Goal: Task Accomplishment & Management: Manage account settings

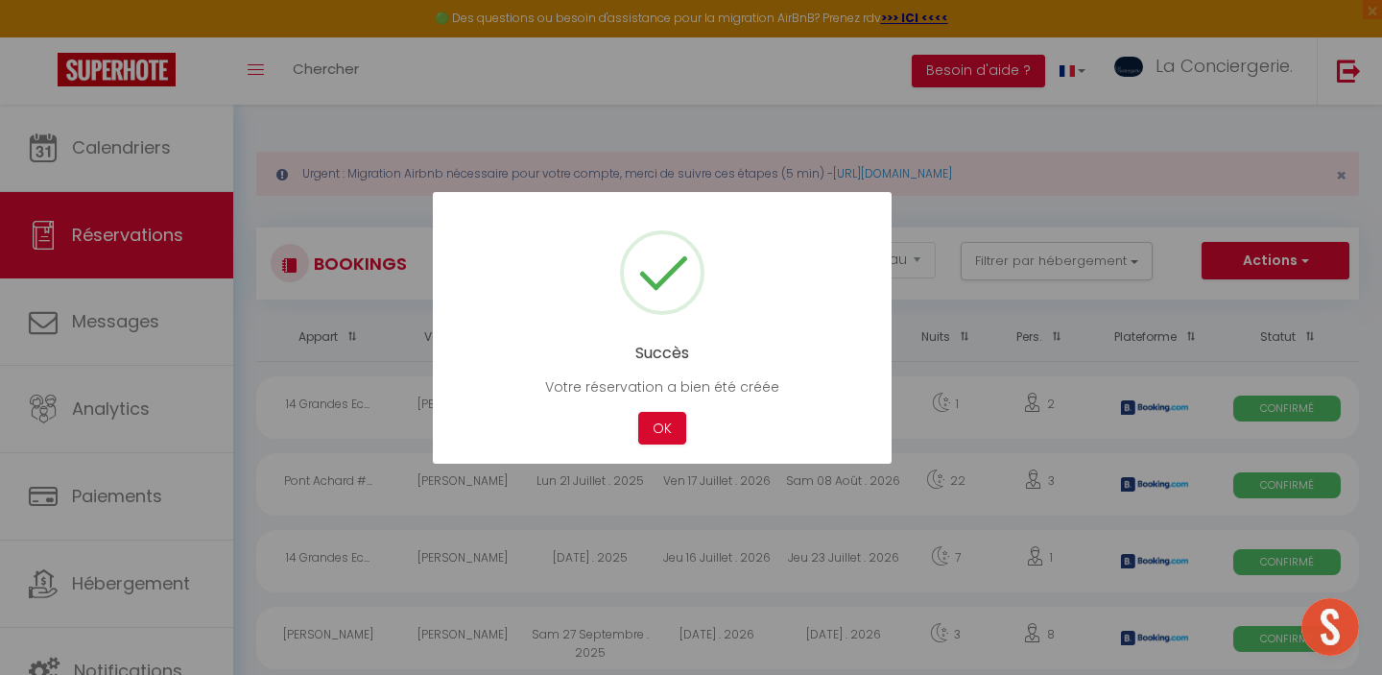
select select "not_cancelled"
click at [648, 416] on button "OK" at bounding box center [662, 429] width 48 height 34
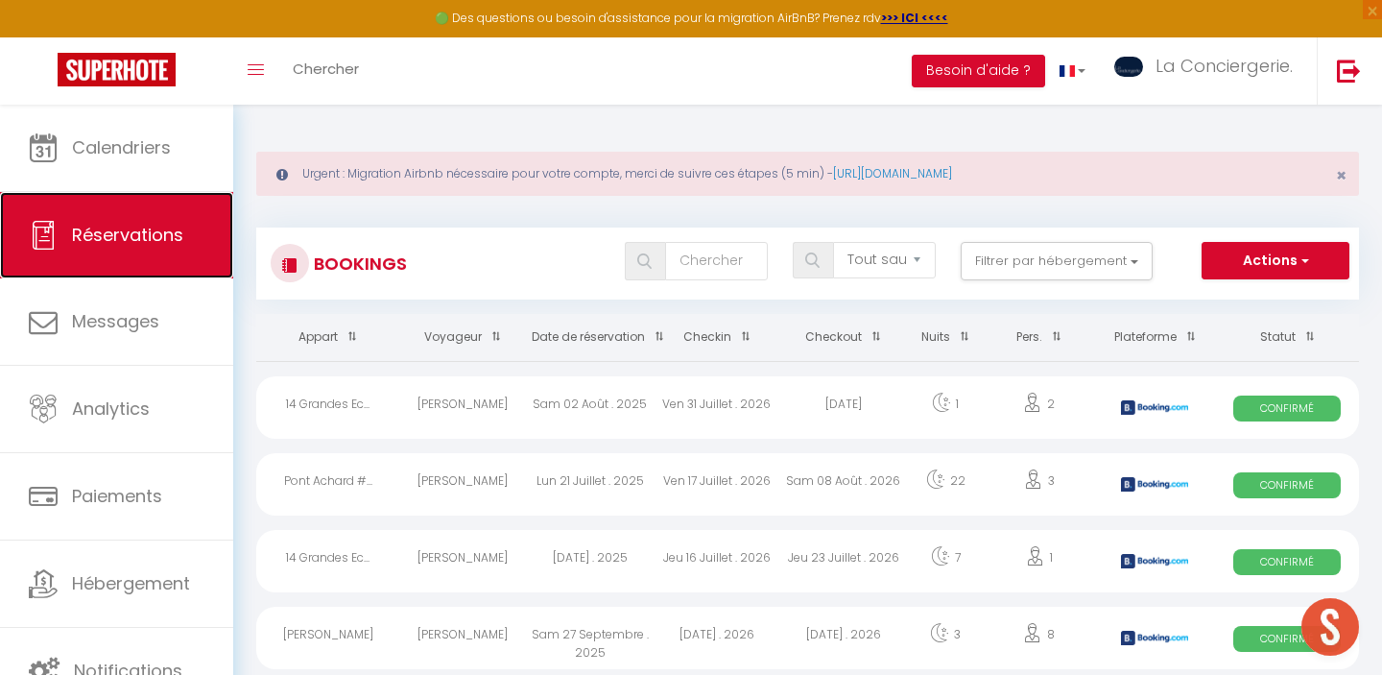
click at [129, 233] on span "Réservations" at bounding box center [127, 235] width 111 height 24
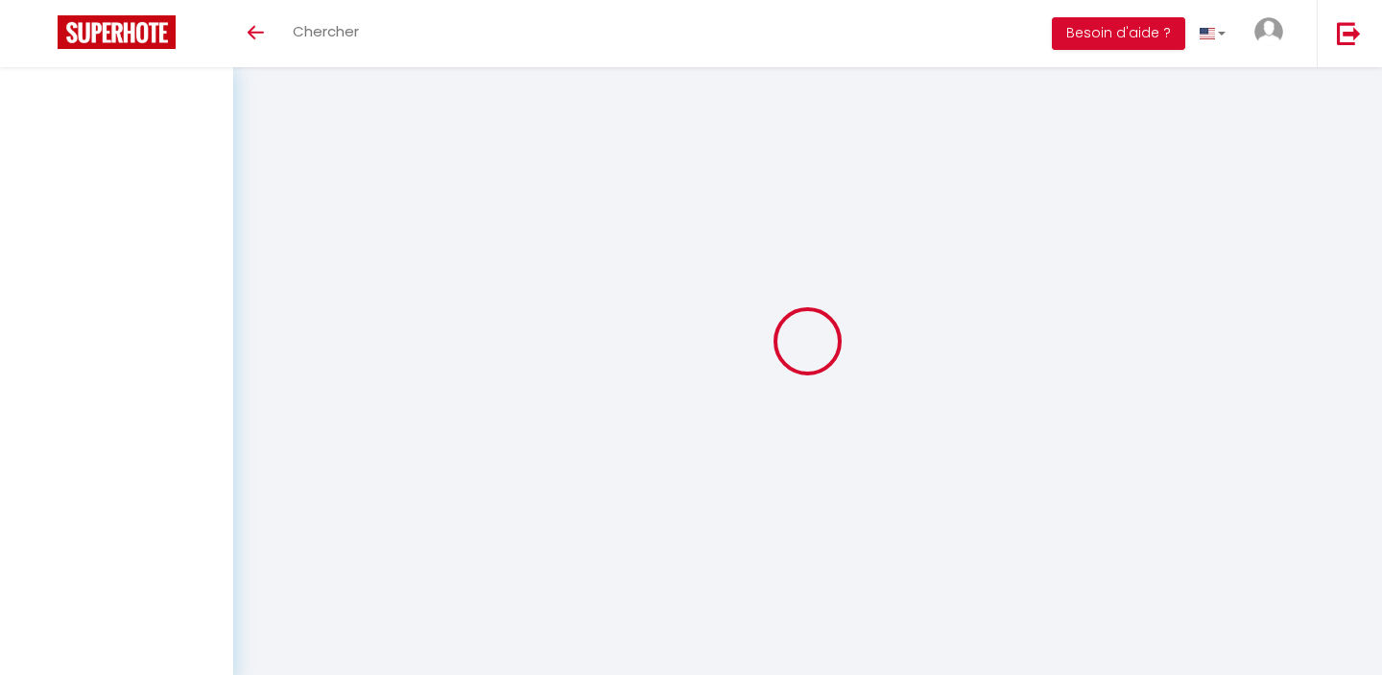
select select "not_cancelled"
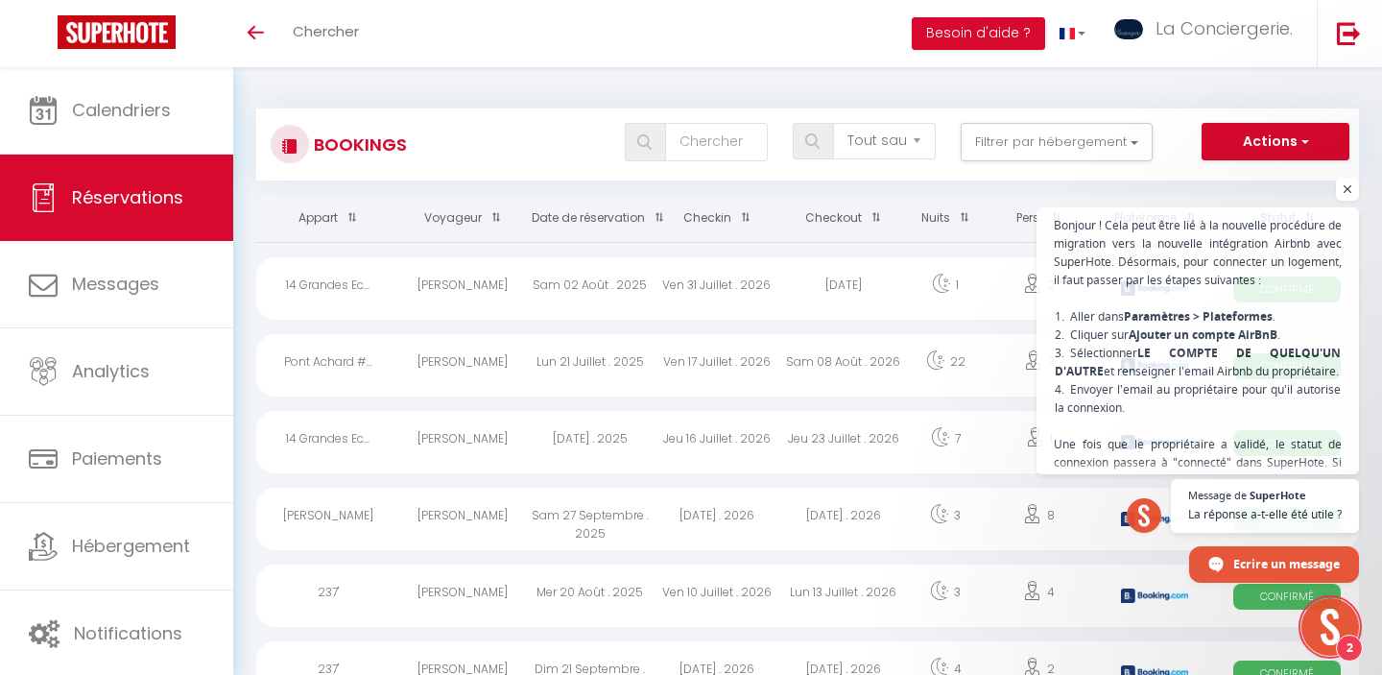
scroll to position [831, 0]
click at [656, 214] on span at bounding box center [654, 218] width 19 height 36
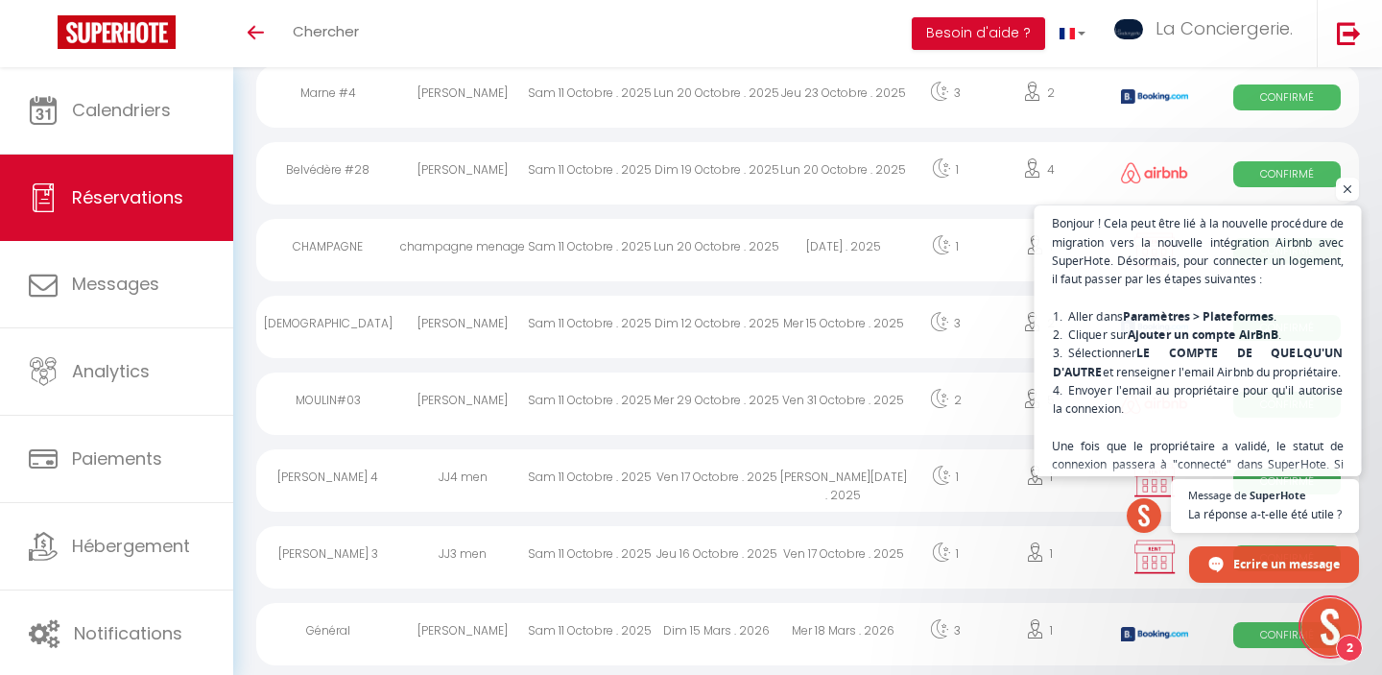
scroll to position [277, 0]
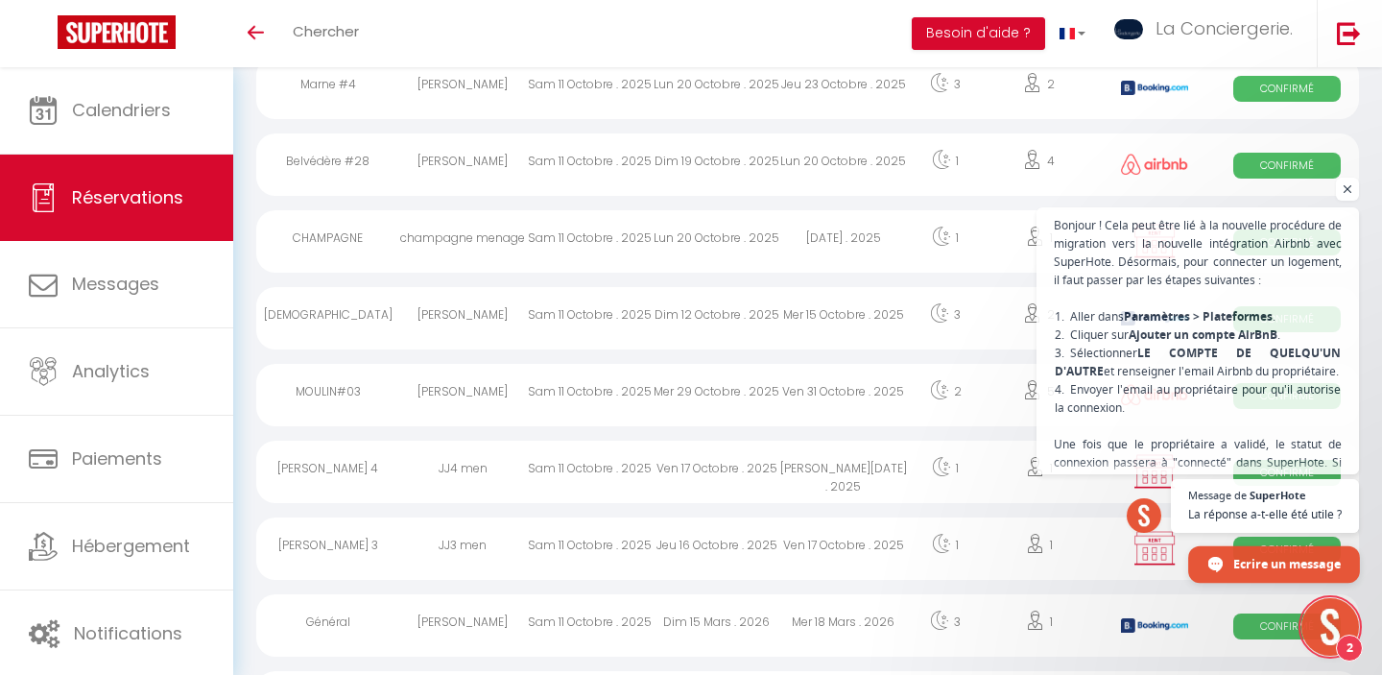
click at [1268, 556] on span "Ecrire un message" at bounding box center [1288, 563] width 108 height 34
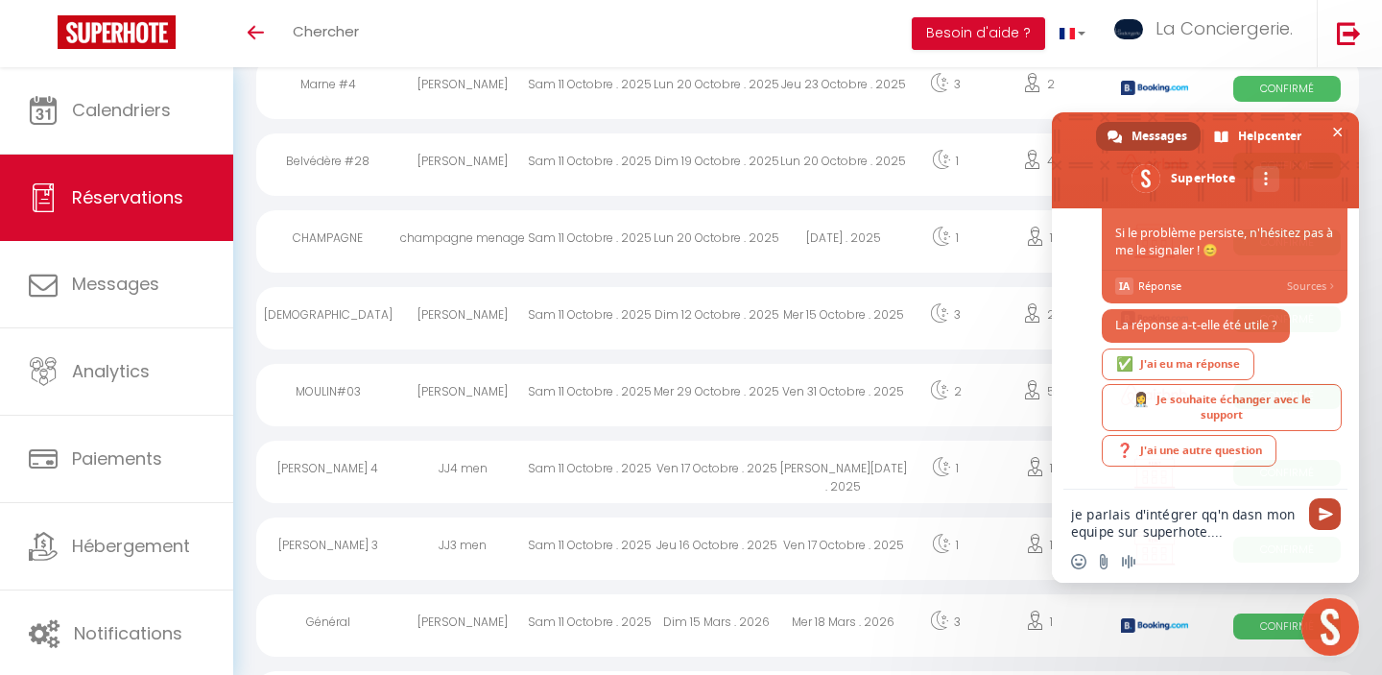
type textarea "je parlais d'intégrer qq'n dasn mon equipe sur superhote...."
click at [1319, 516] on span "Envoyer 🚀" at bounding box center [1326, 514] width 14 height 14
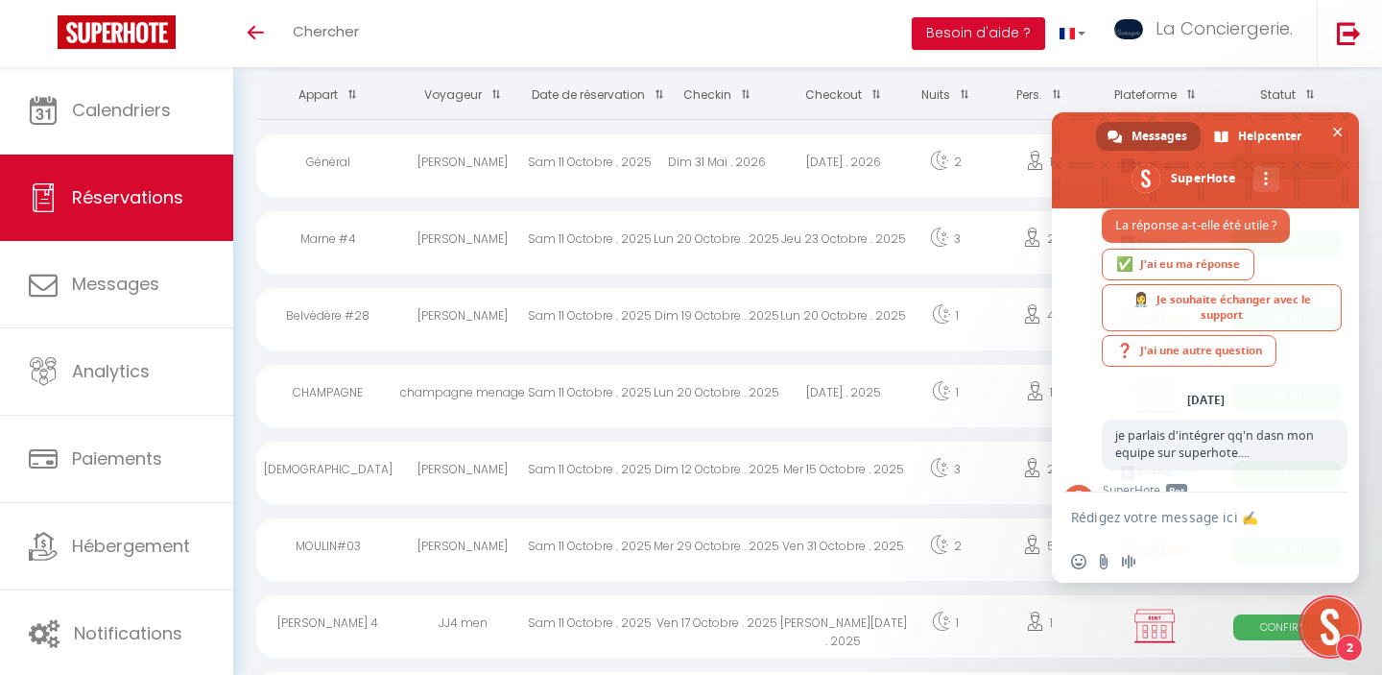
scroll to position [1684, 0]
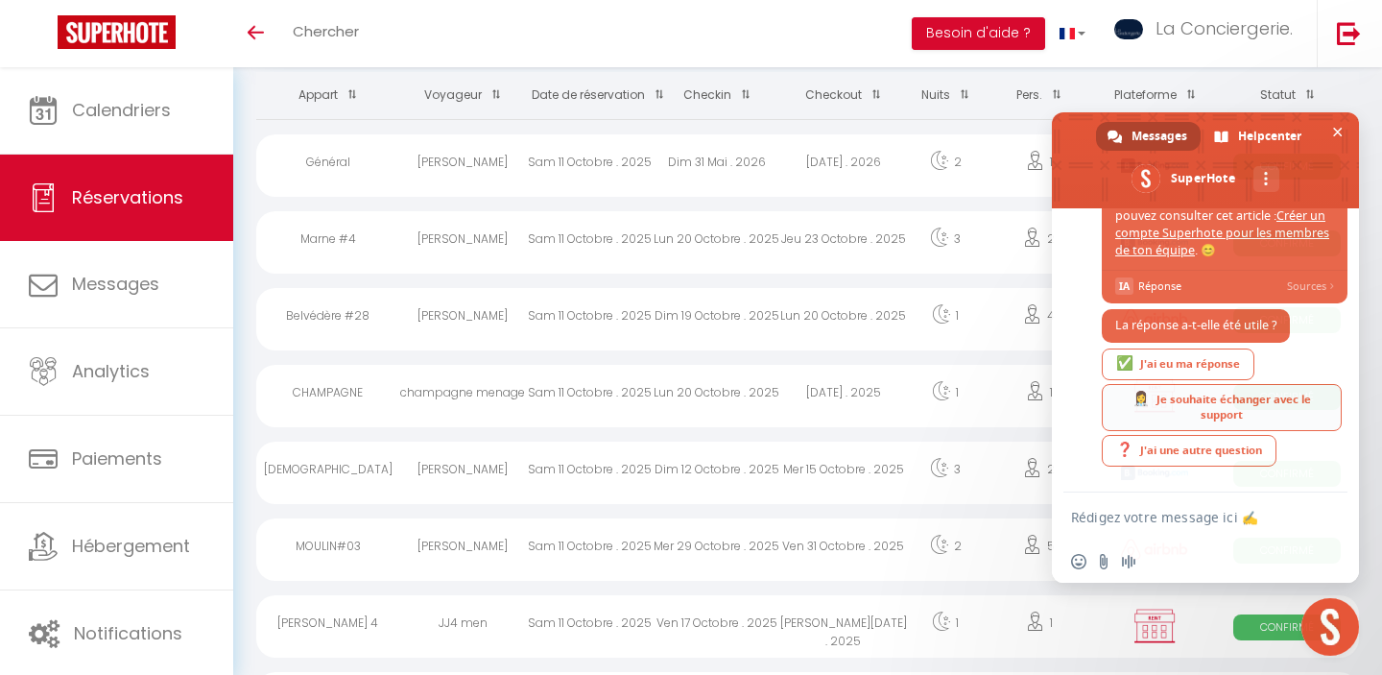
click at [1229, 396] on div "👩‍⚕️ Je souhaite échanger avec le support" at bounding box center [1222, 407] width 240 height 47
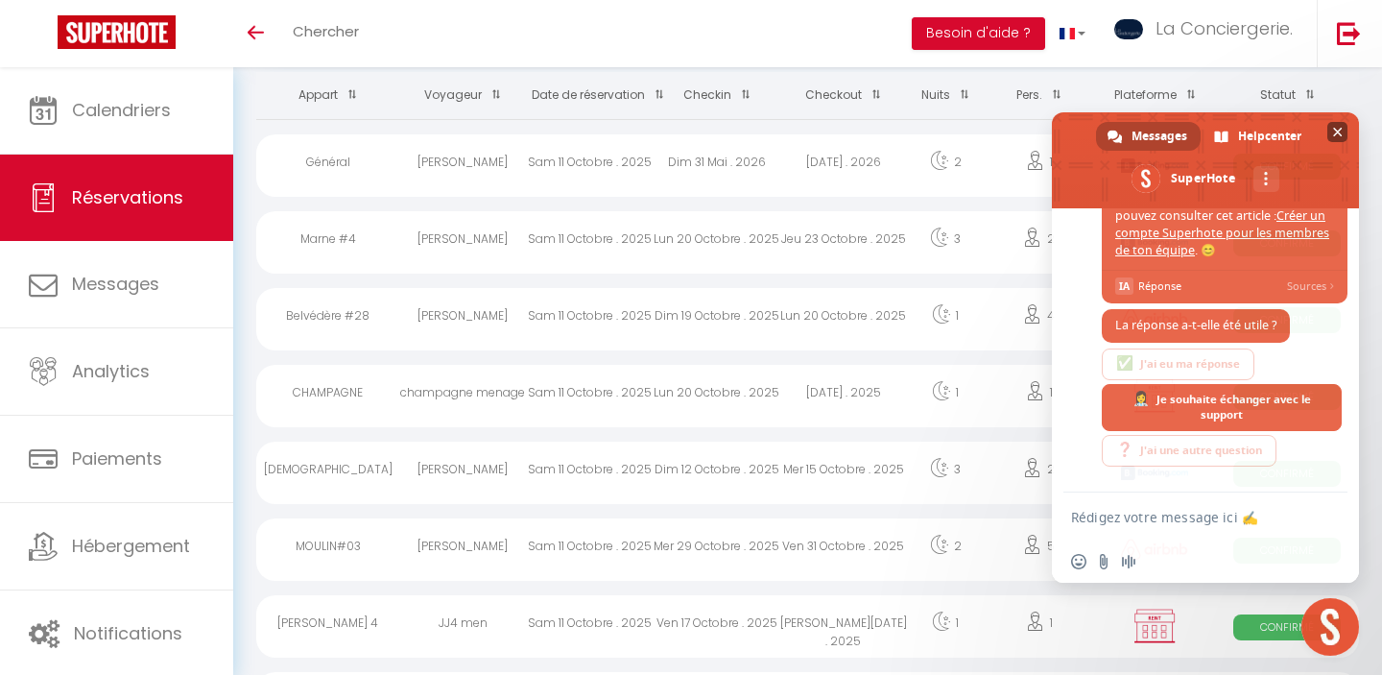
scroll to position [1827, 0]
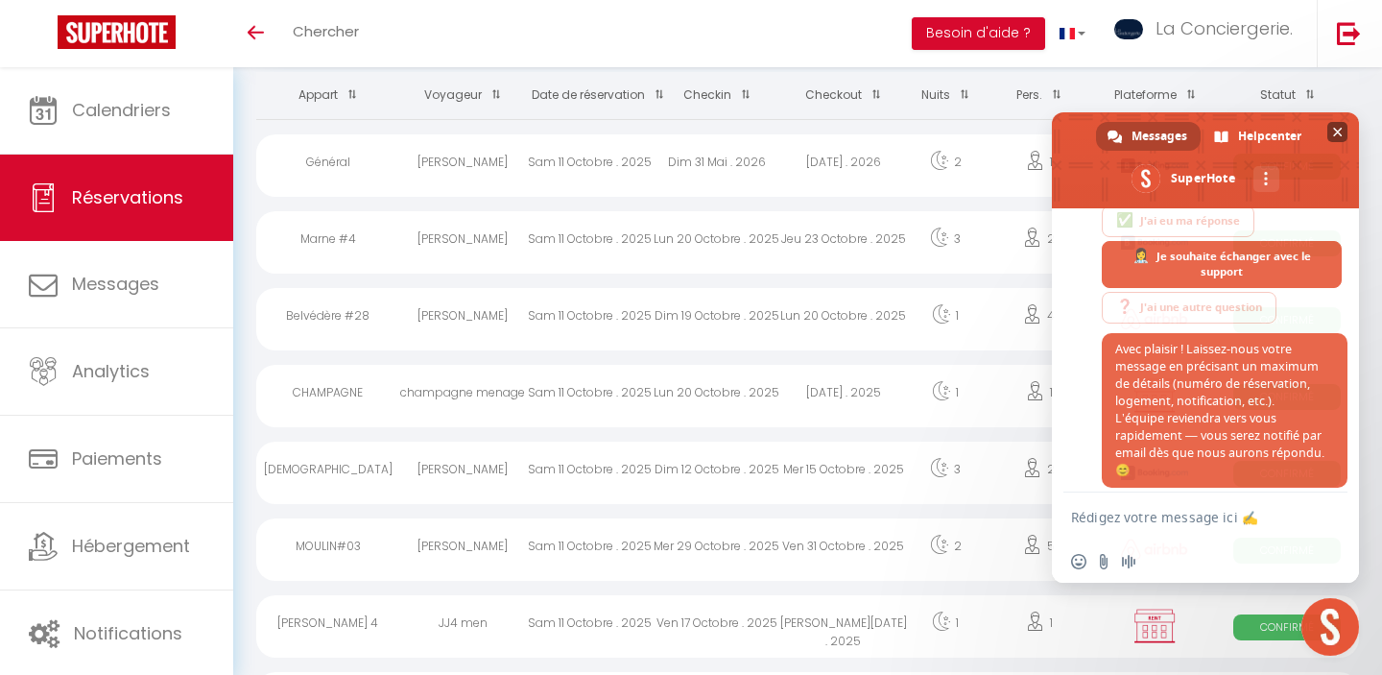
click at [1335, 128] on span "Fermer le chat" at bounding box center [1338, 133] width 10 height 10
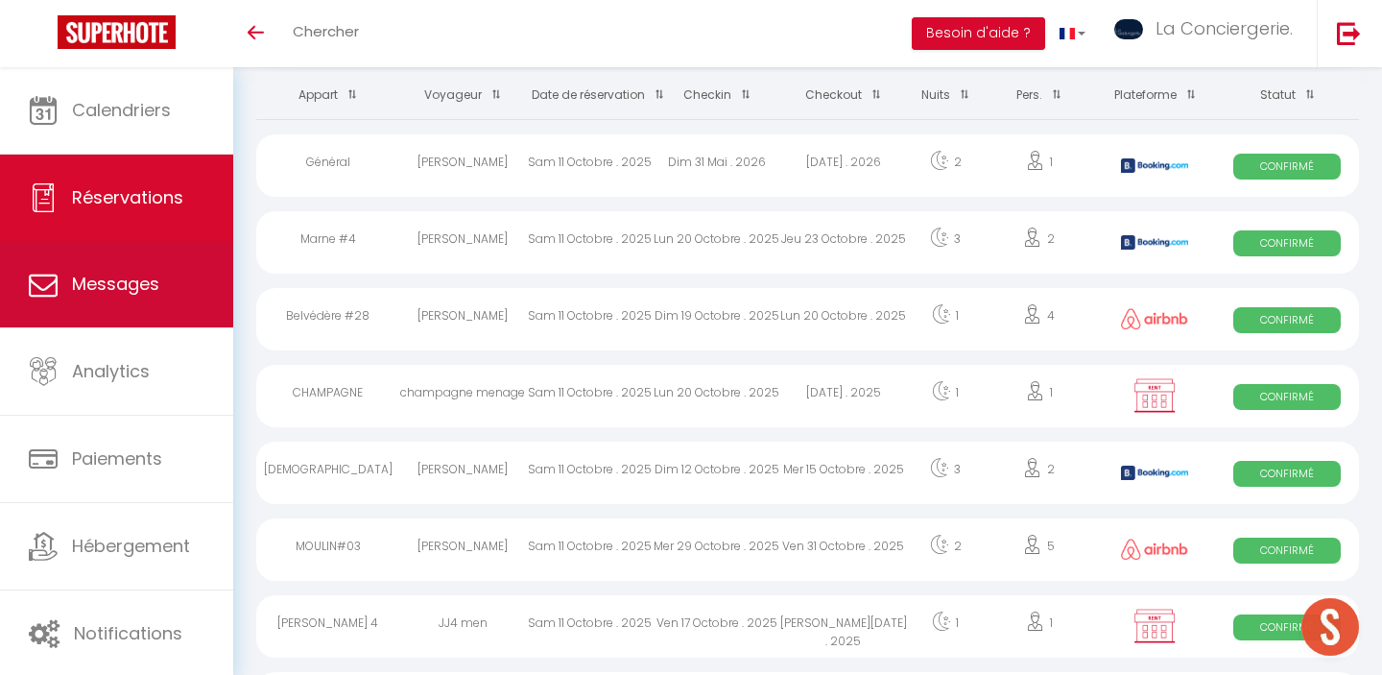
click at [85, 291] on span "Messages" at bounding box center [115, 284] width 87 height 24
select select "message"
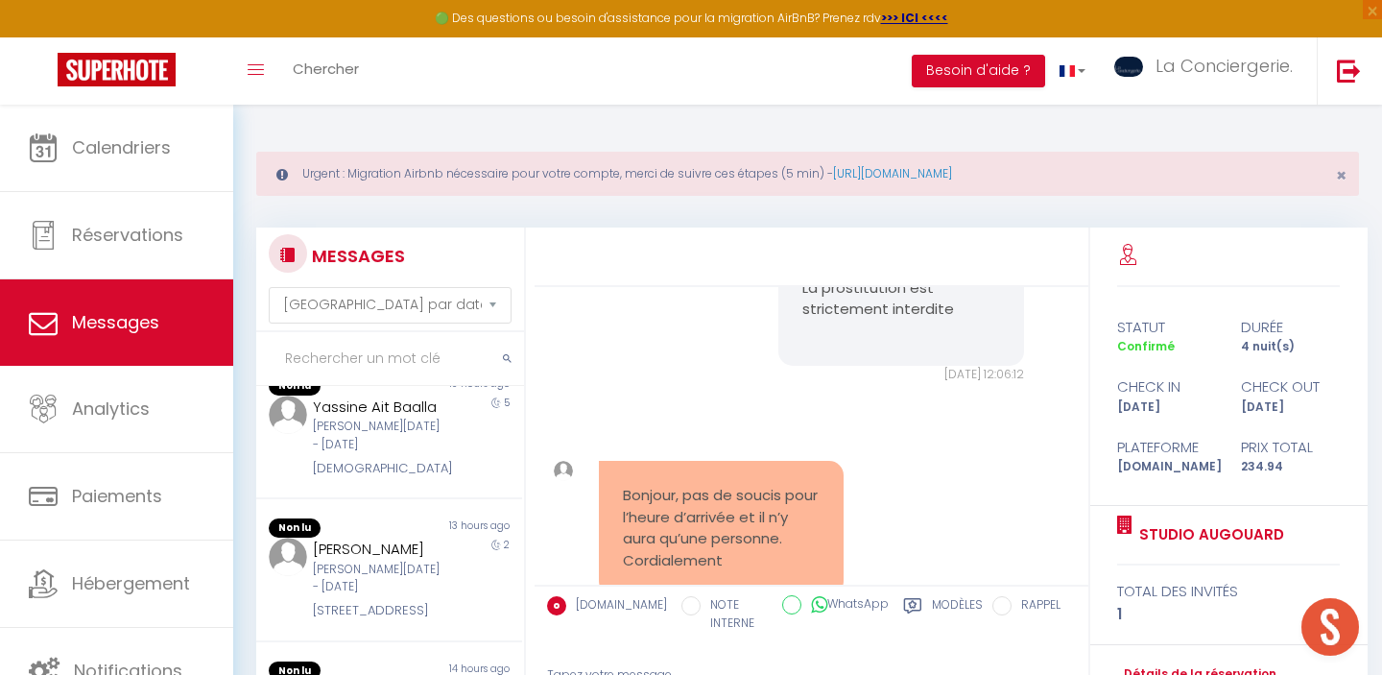
scroll to position [559, 0]
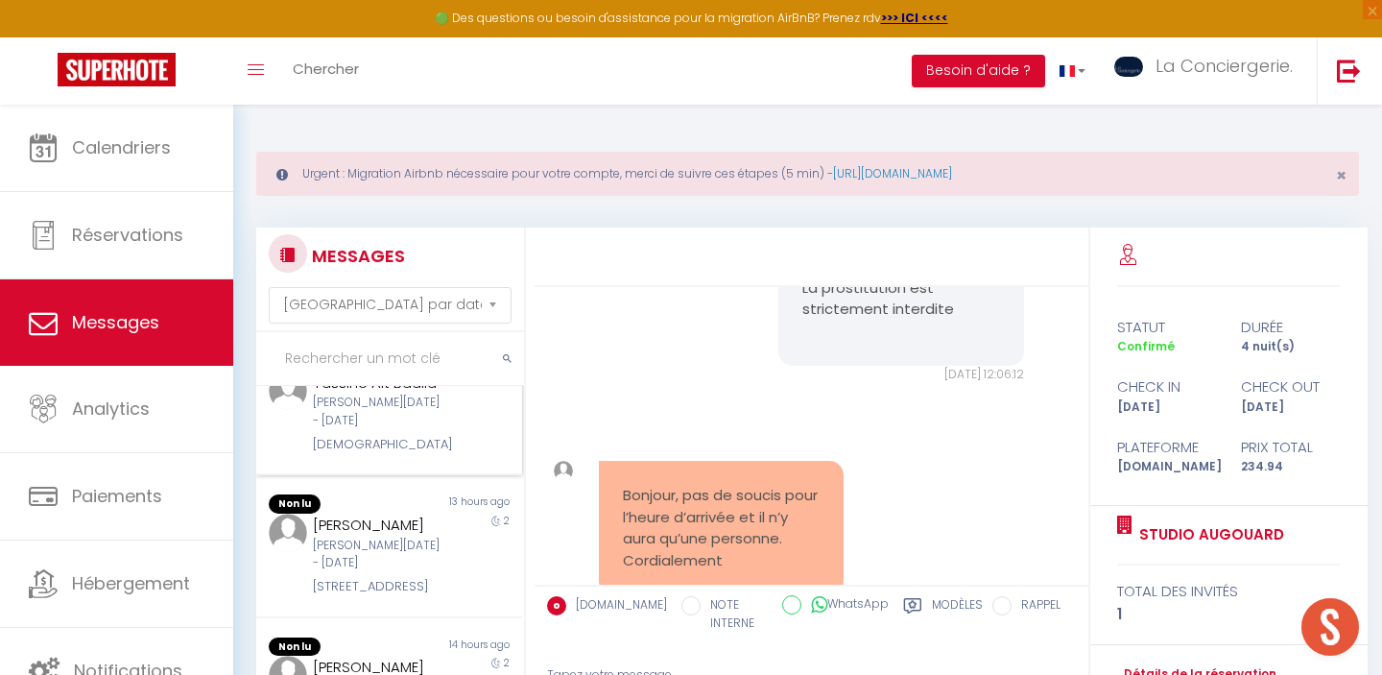
click at [414, 427] on div "Yassine Ait Baalla [DATE] - [DATE] Nellane" at bounding box center [377, 414] width 155 height 84
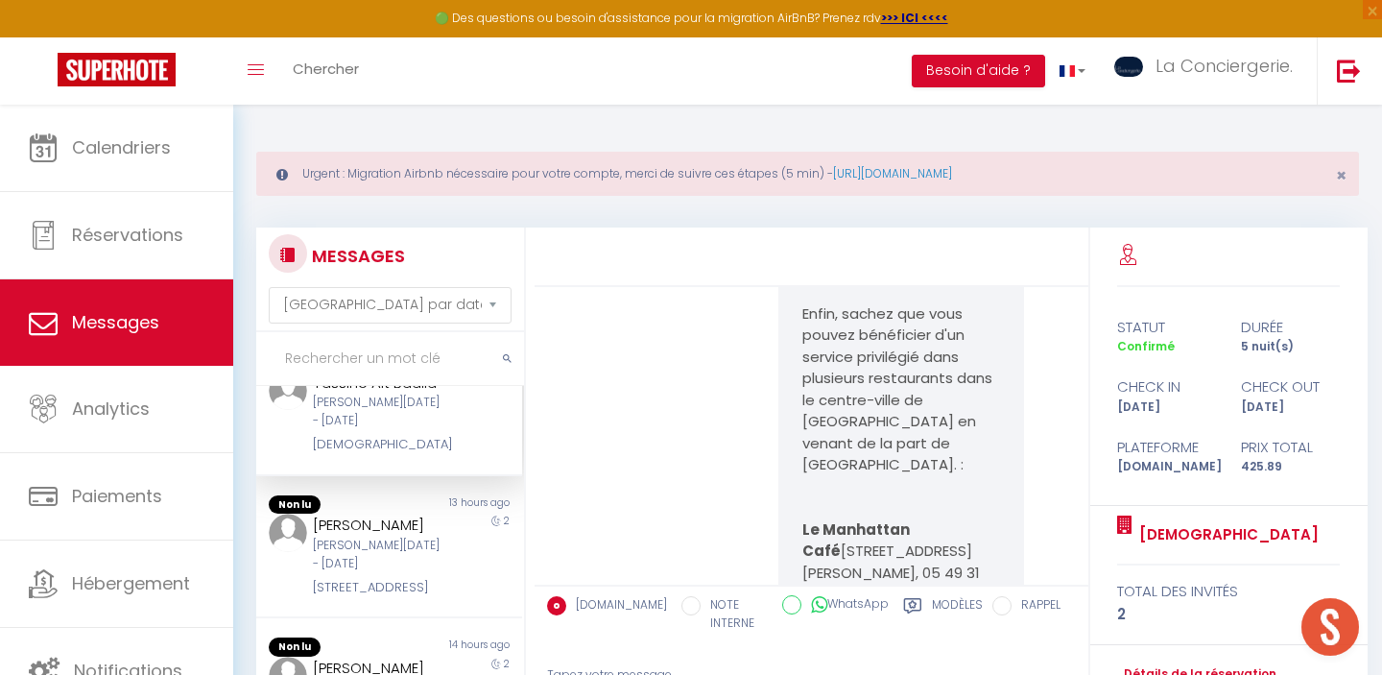
scroll to position [9184, 0]
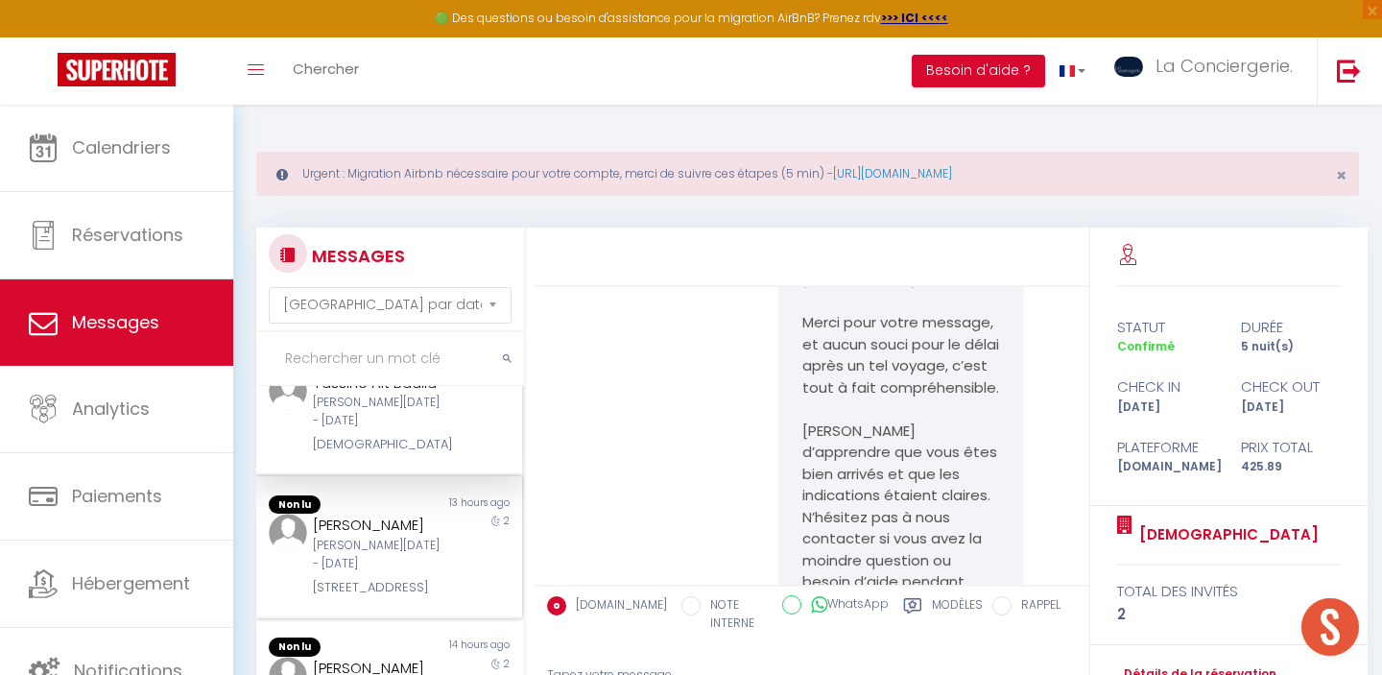
click at [405, 537] on div "[PERSON_NAME]" at bounding box center [378, 525] width 130 height 23
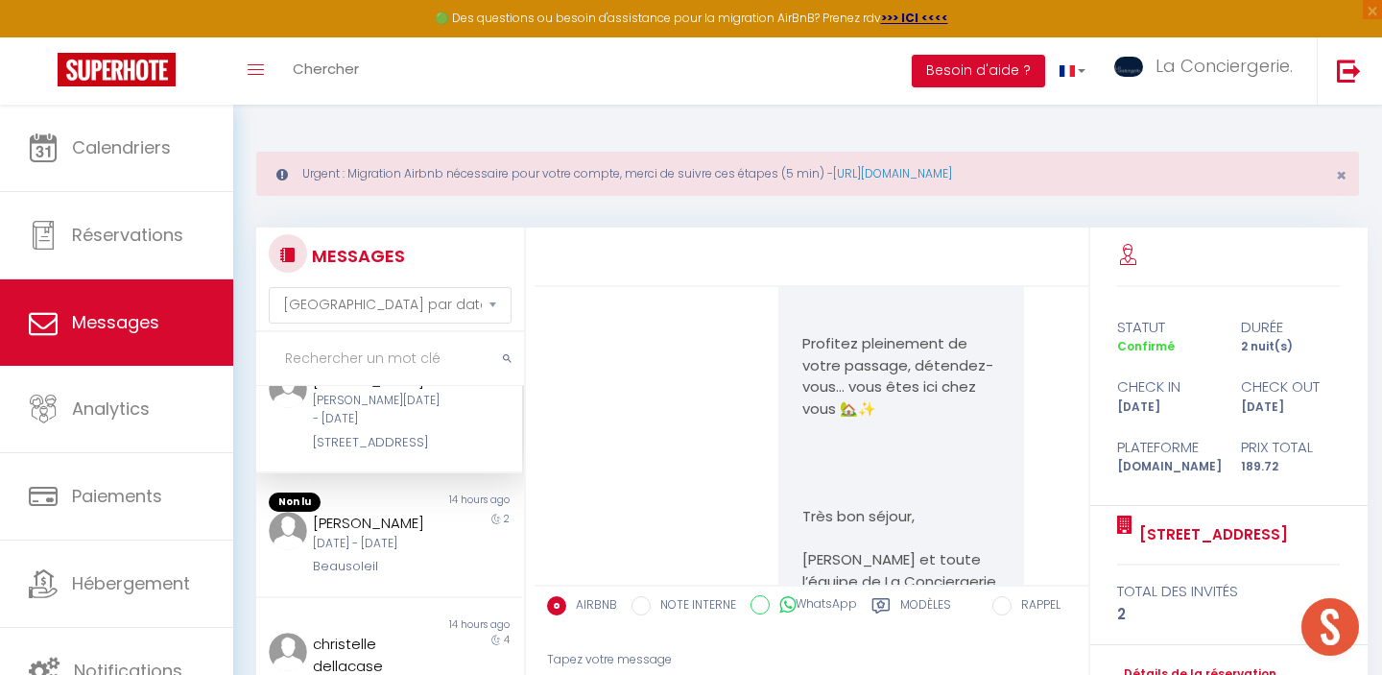
scroll to position [704, 0]
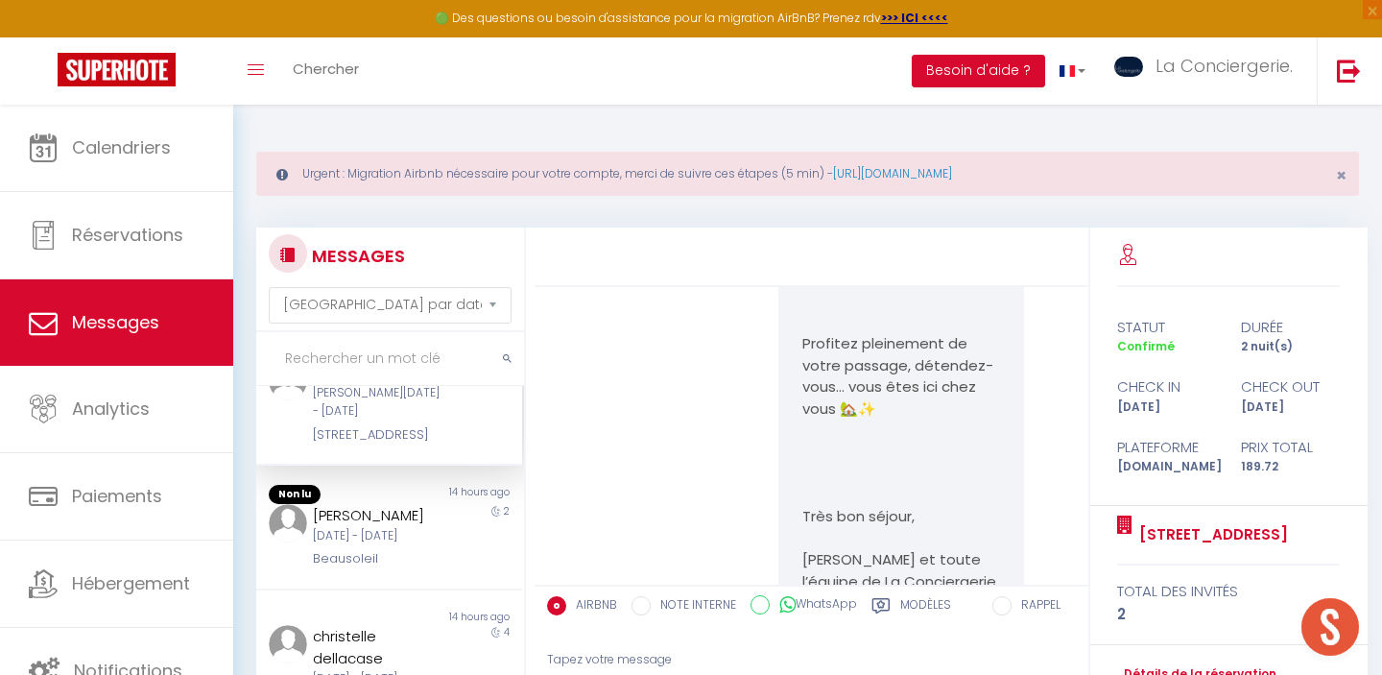
click at [405, 540] on div "[DATE] - [DATE]" at bounding box center [378, 536] width 130 height 18
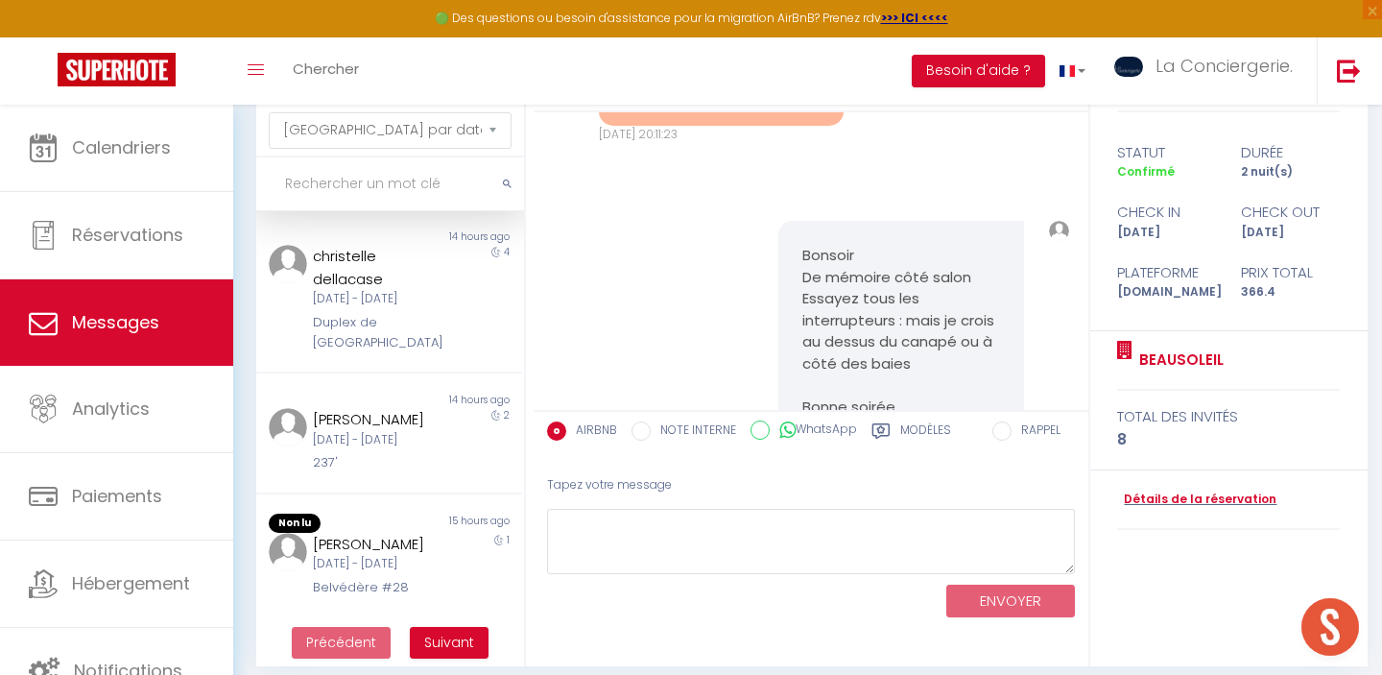
scroll to position [189, 0]
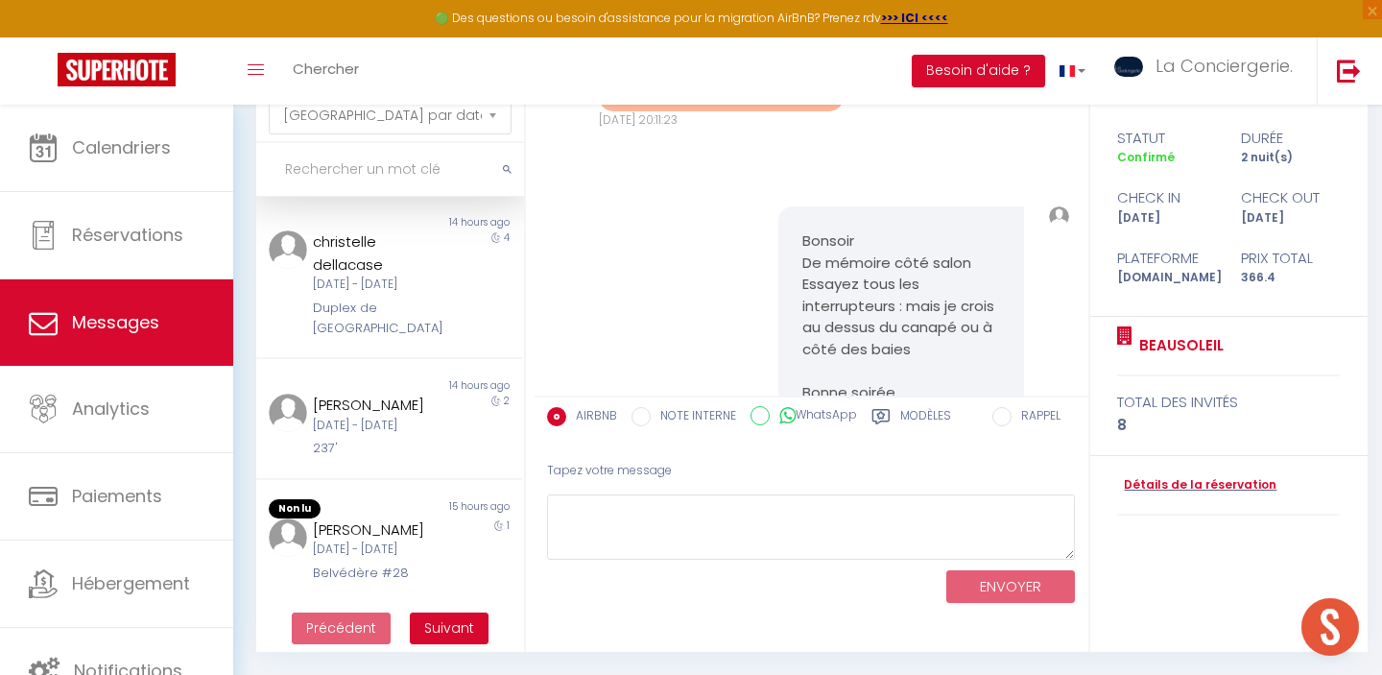
click at [405, 541] on div "[DATE] - [DATE]" at bounding box center [378, 549] width 130 height 18
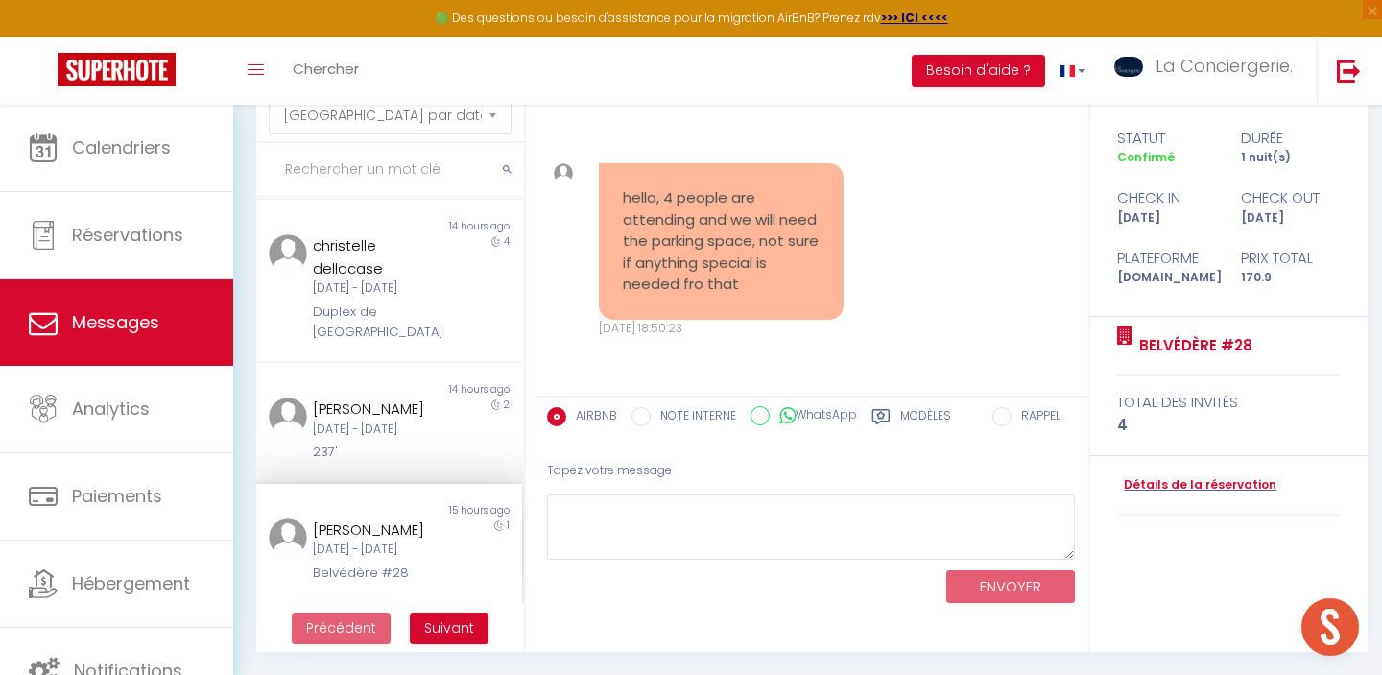
scroll to position [954, 0]
click at [445, 621] on span "Suivant" at bounding box center [449, 627] width 50 height 19
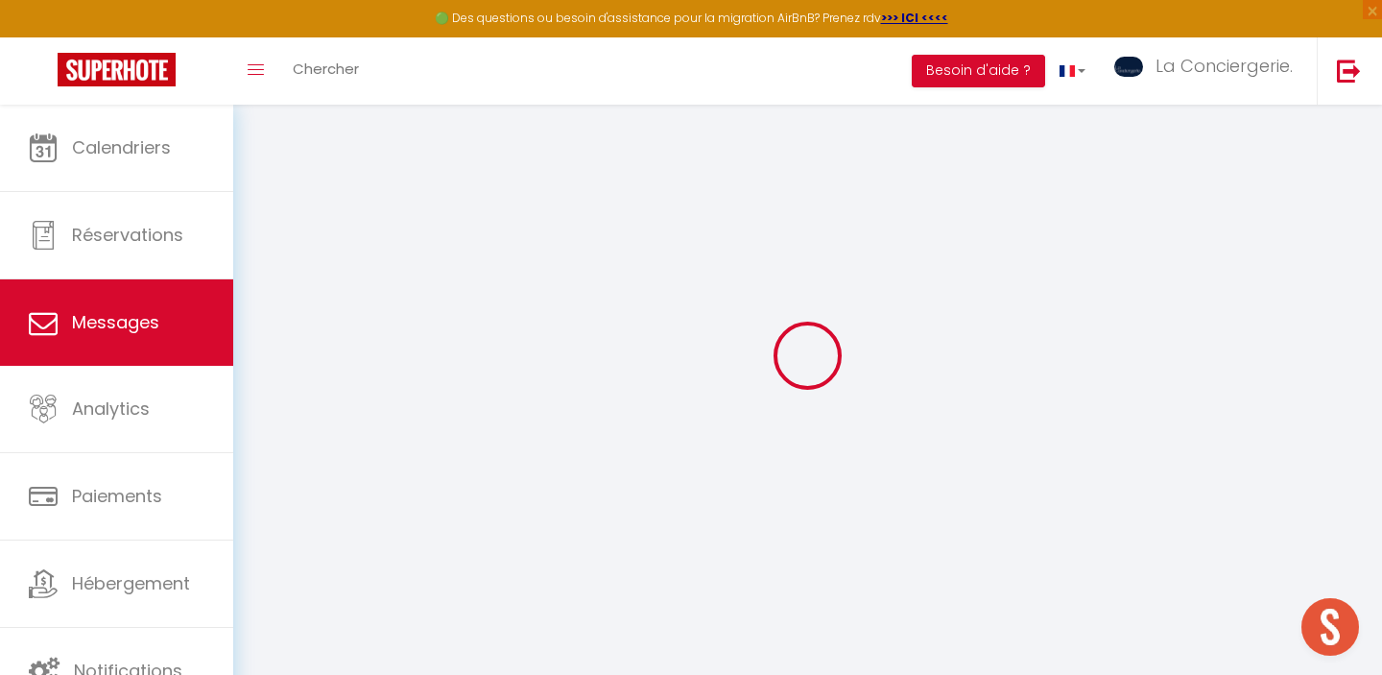
scroll to position [105, 0]
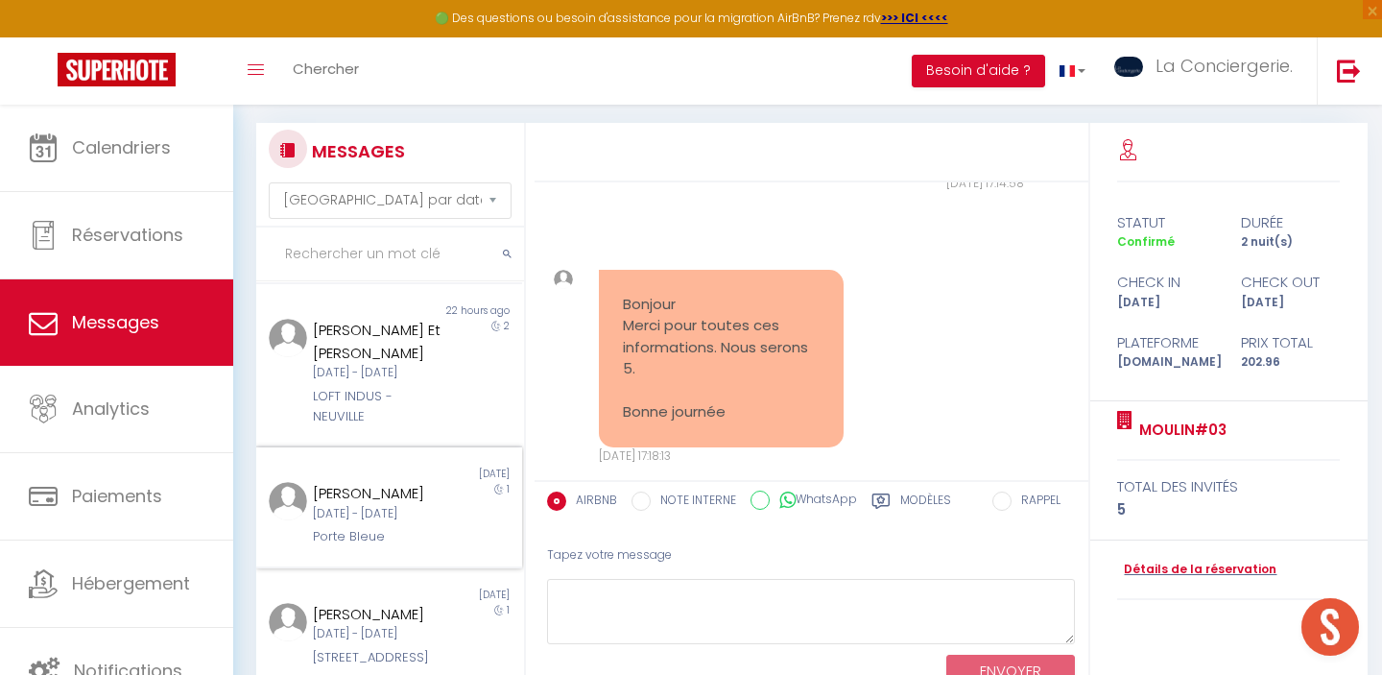
scroll to position [189, 0]
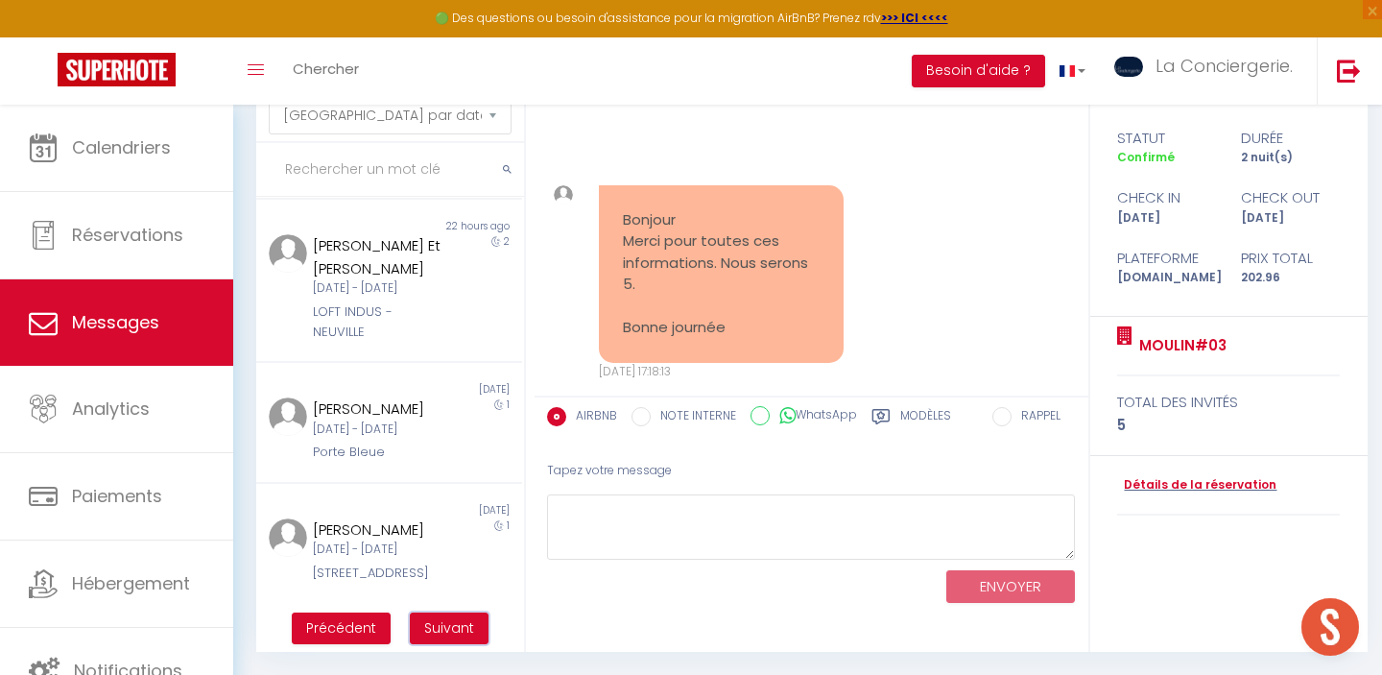
click at [463, 636] on span "Suivant" at bounding box center [449, 627] width 50 height 19
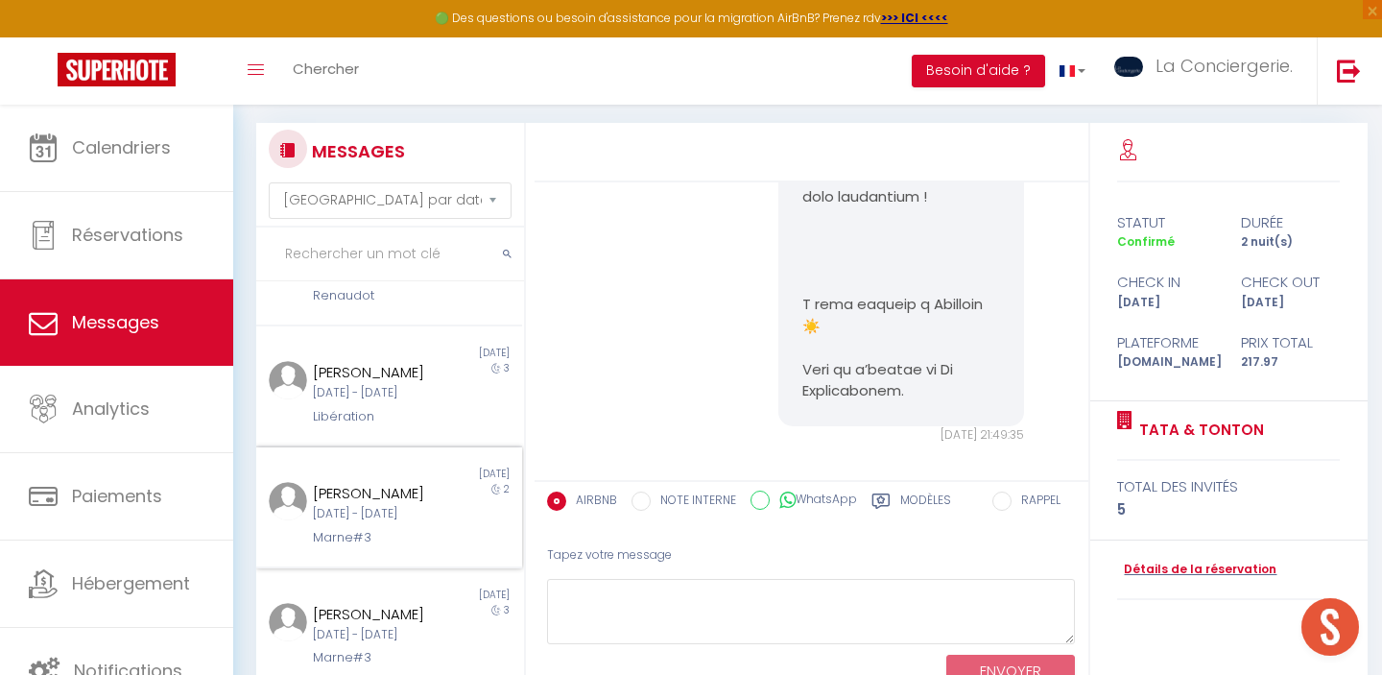
scroll to position [1058, 0]
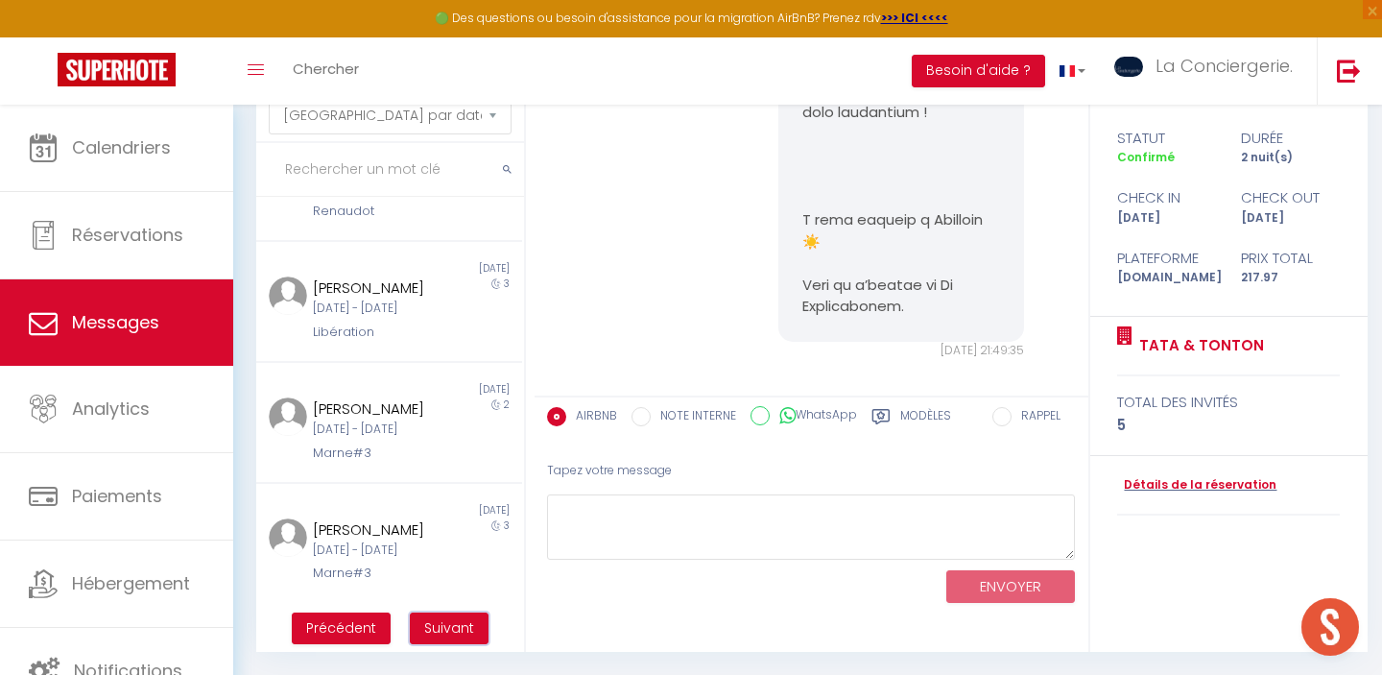
click at [441, 623] on span "Suivant" at bounding box center [449, 627] width 50 height 19
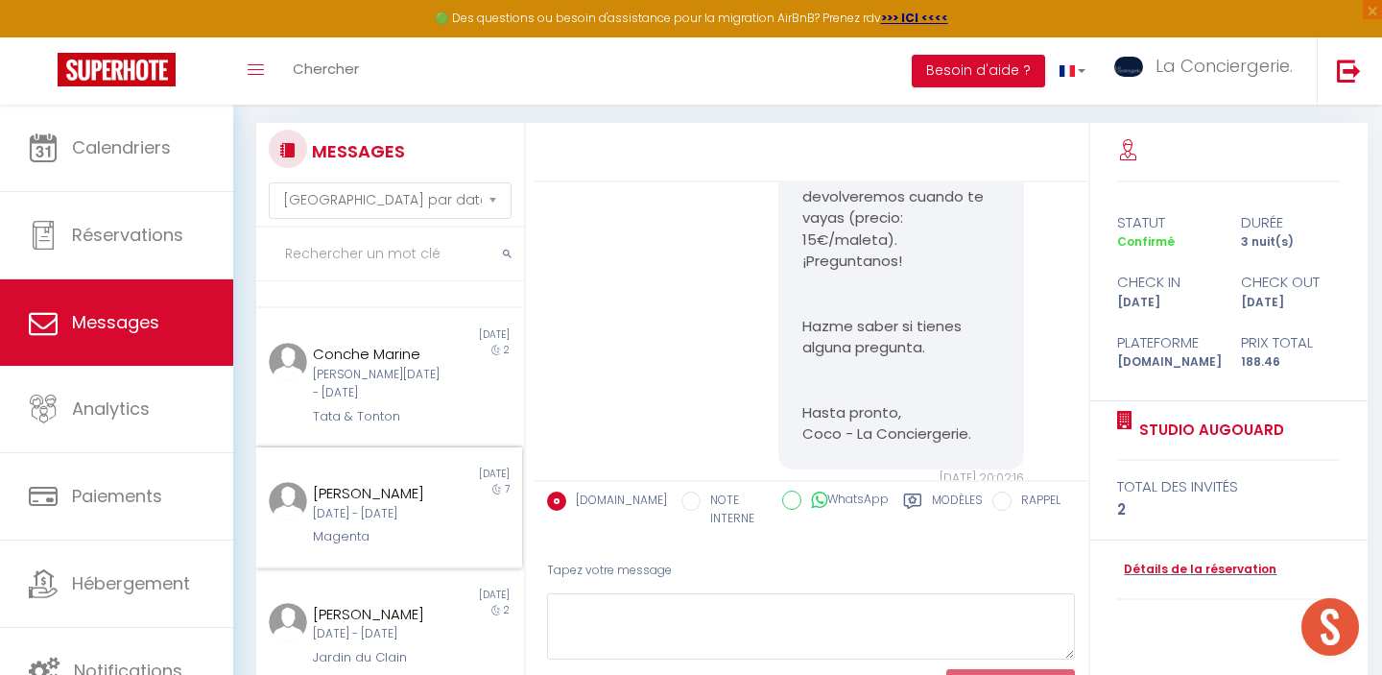
scroll to position [0, 0]
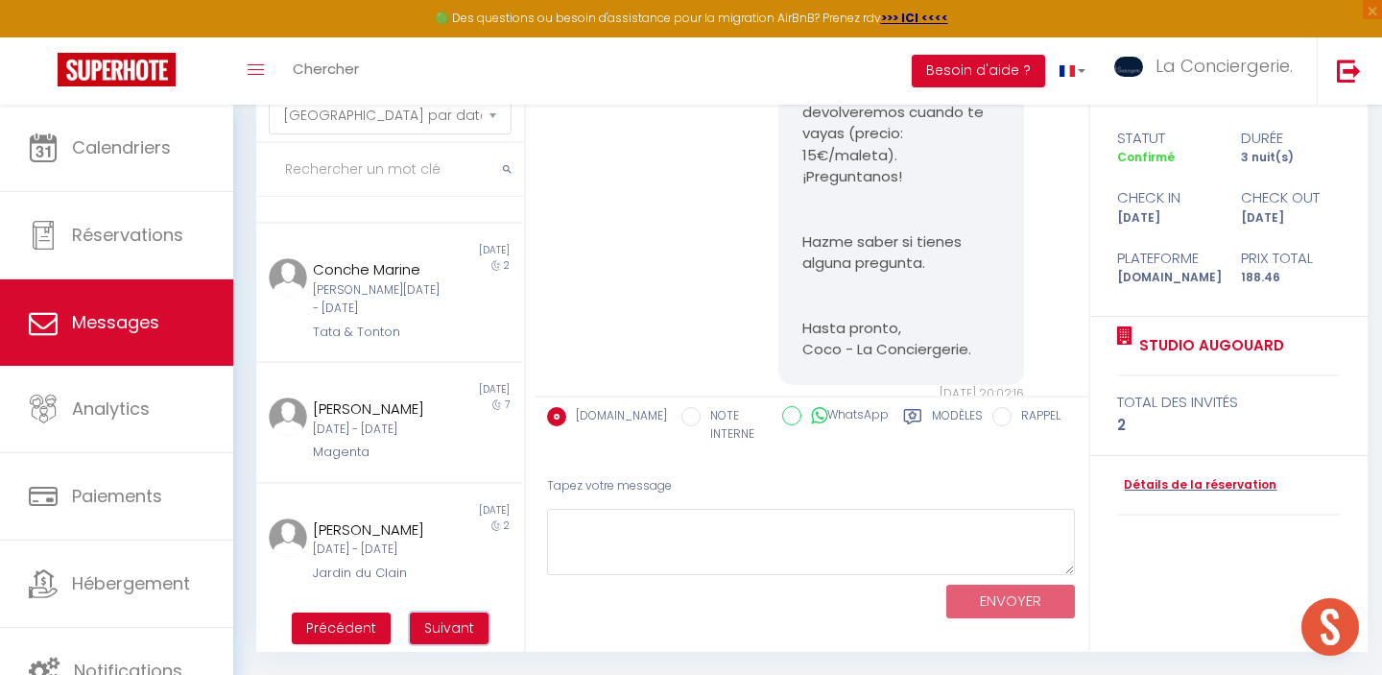
click at [447, 631] on span "Suivant" at bounding box center [449, 627] width 50 height 19
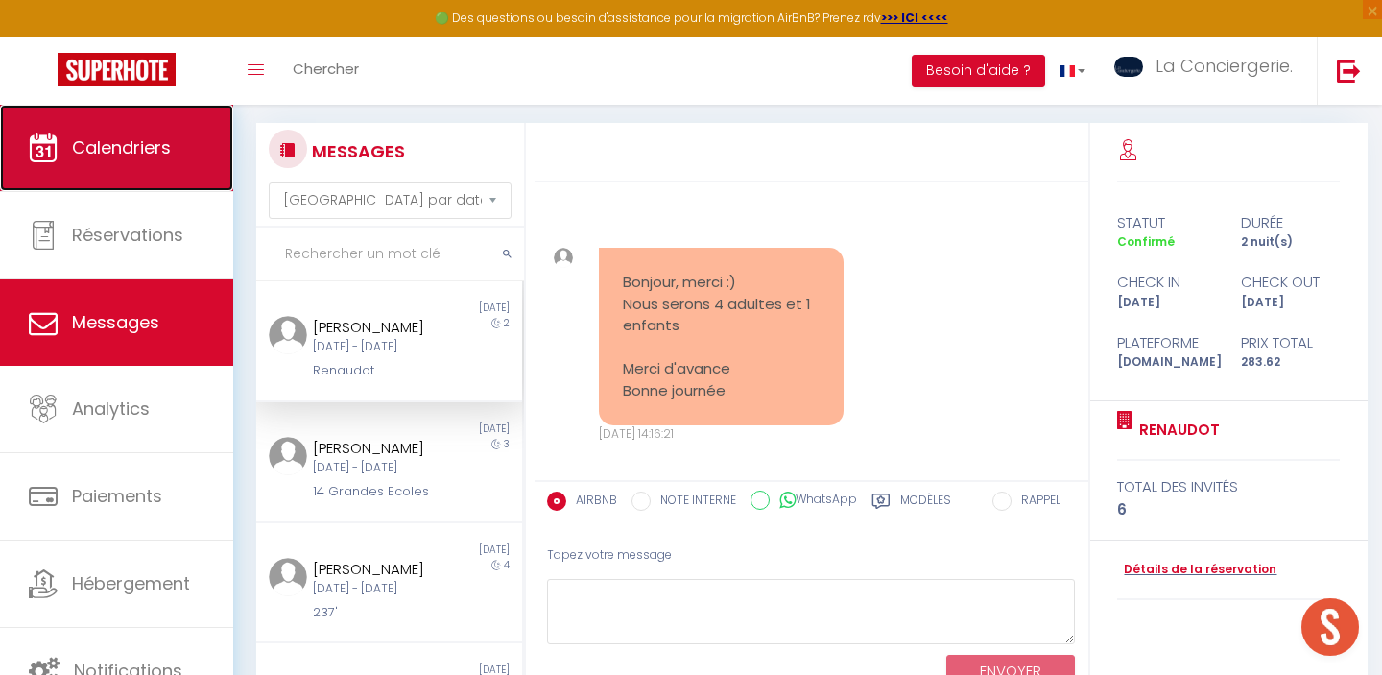
click at [180, 160] on link "Calendriers" at bounding box center [116, 148] width 233 height 86
